Goal: Task Accomplishment & Management: Use online tool/utility

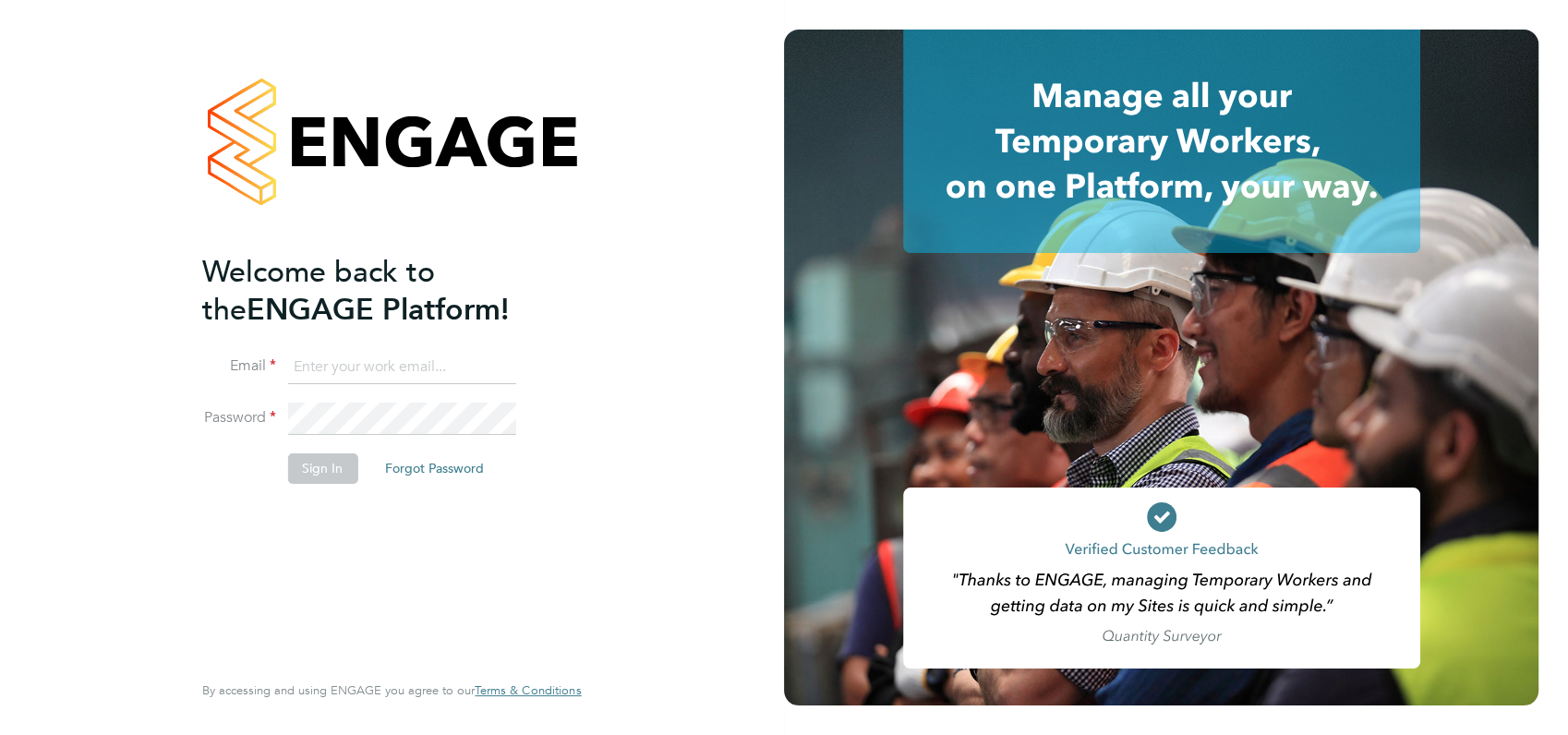
type input "[PERSON_NAME][EMAIL_ADDRESS][DOMAIN_NAME]"
click at [384, 525] on div "Welcome back to the ENGAGE Platform! Email angela@class1personnel.com Password …" at bounding box center [382, 459] width 360 height 413
click at [312, 467] on button "Sign In" at bounding box center [321, 468] width 70 height 30
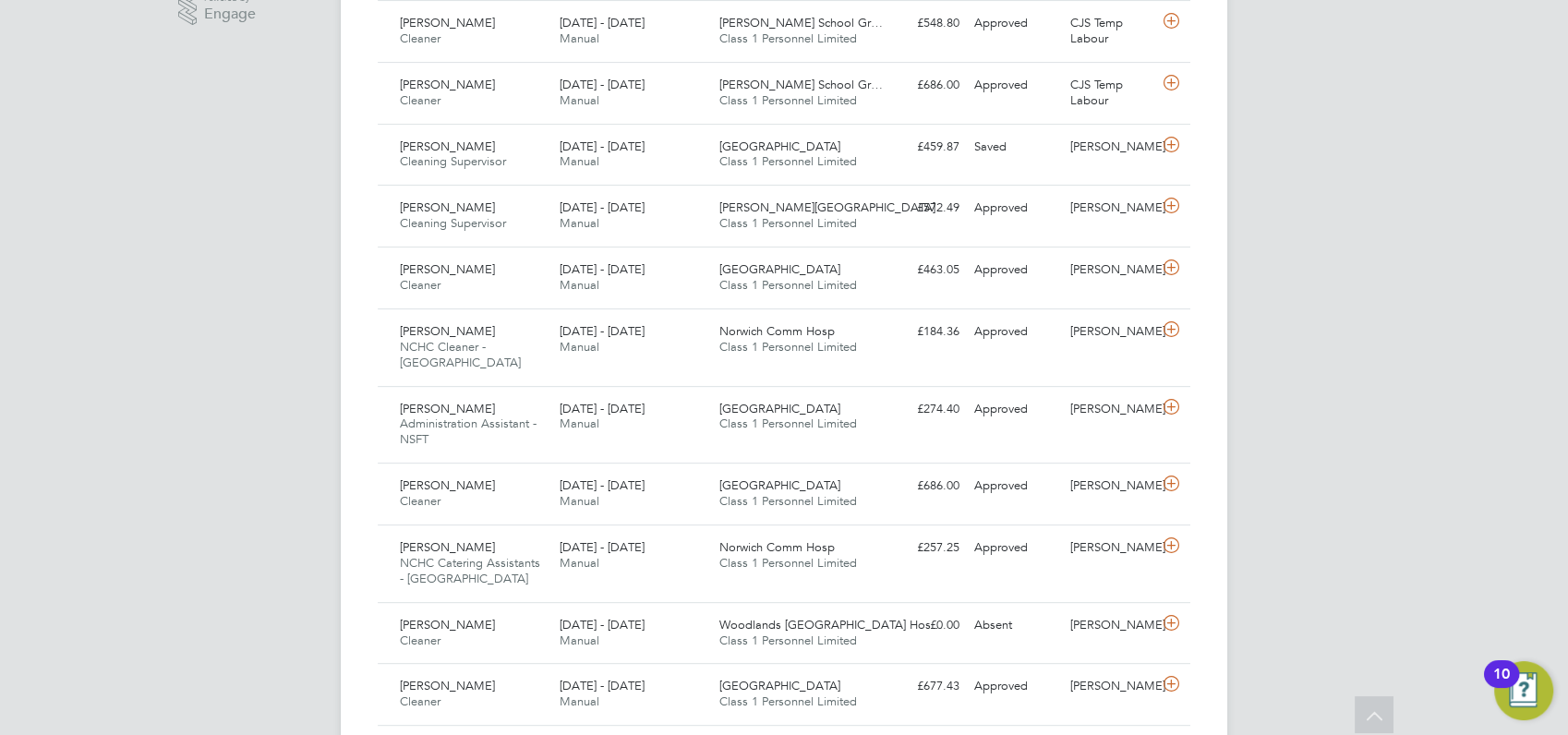
scroll to position [657, 0]
